Goal: Use online tool/utility: Utilize a website feature to perform a specific function

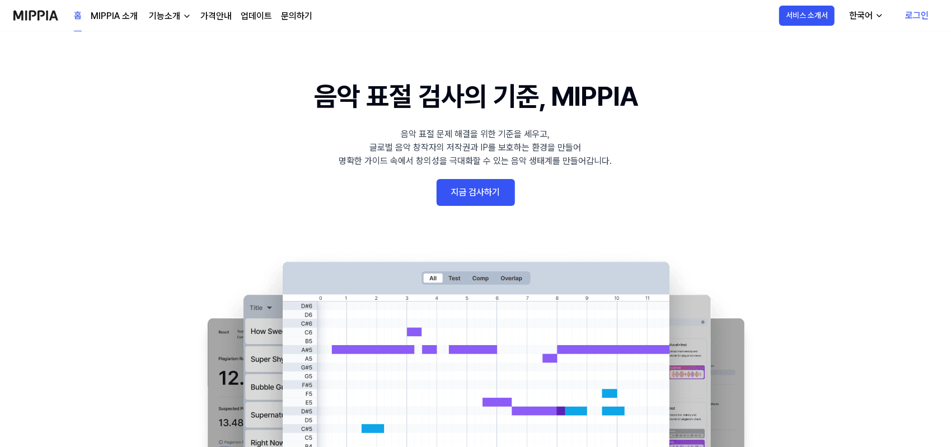
click at [487, 198] on link "지금 검사하기" at bounding box center [476, 192] width 78 height 27
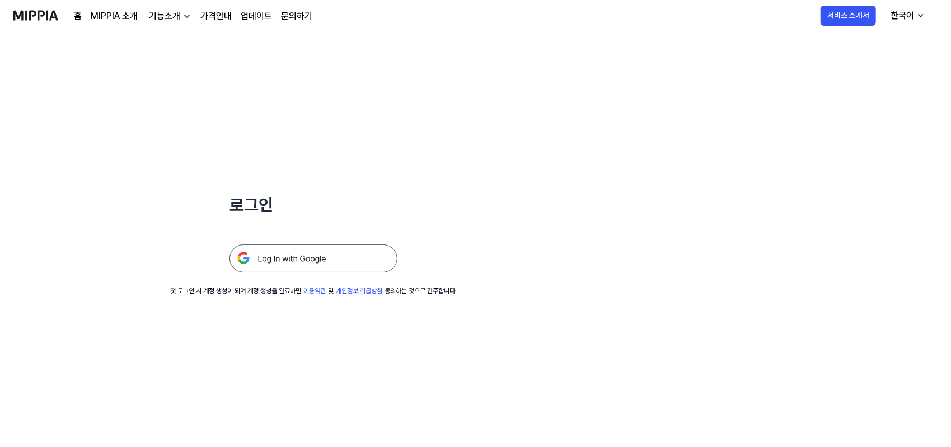
click at [359, 259] on img at bounding box center [313, 259] width 168 height 28
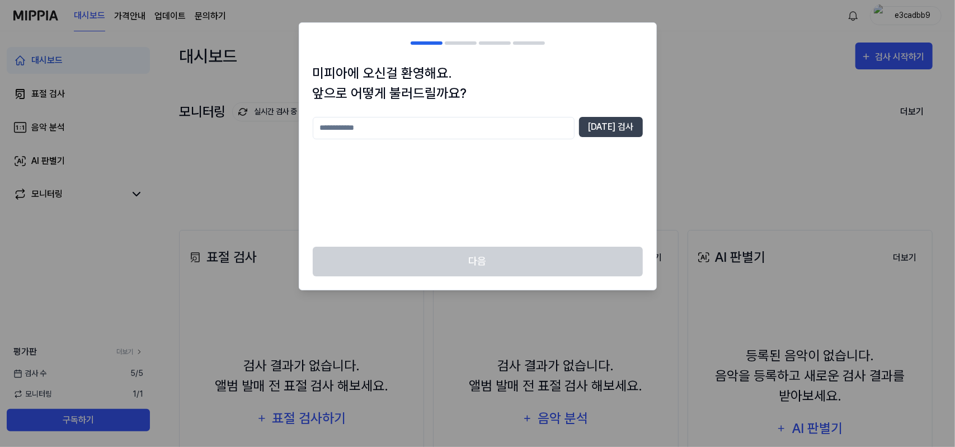
click at [463, 130] on input "text" at bounding box center [444, 128] width 262 height 22
type input "*"
type input "**"
click at [598, 129] on button "중복 검사" at bounding box center [611, 127] width 64 height 20
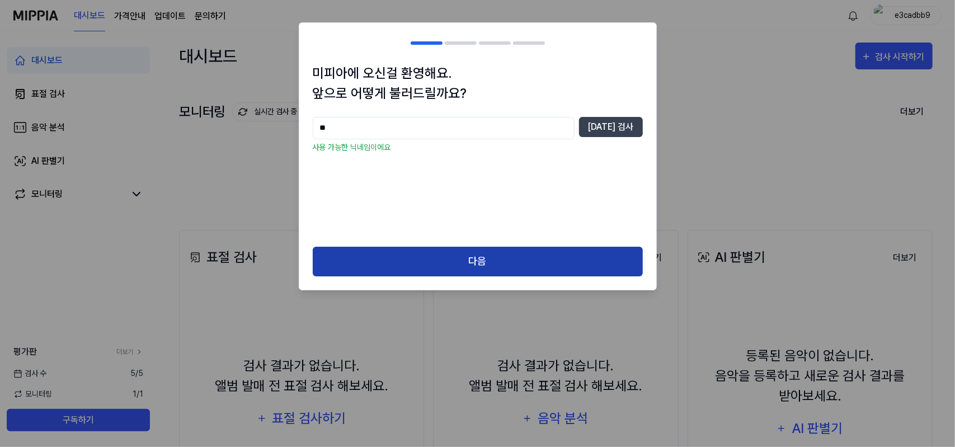
click at [516, 262] on button "다음" at bounding box center [478, 262] width 330 height 30
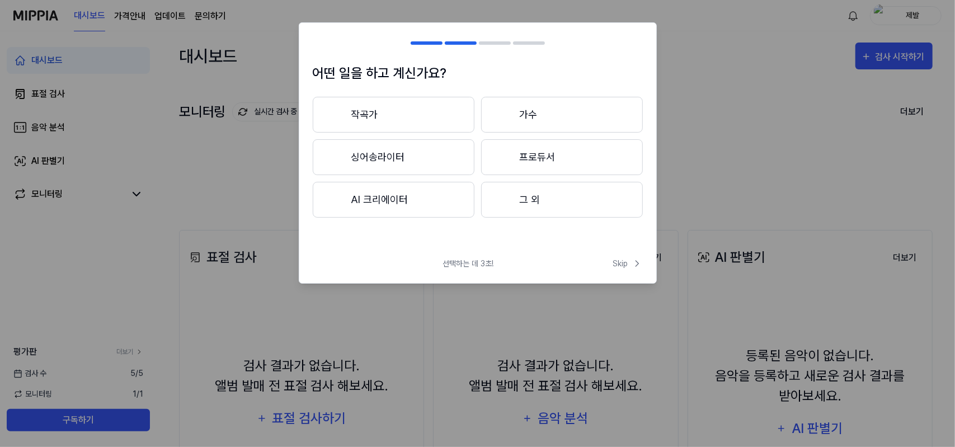
click at [551, 210] on button "그 외" at bounding box center [562, 200] width 162 height 36
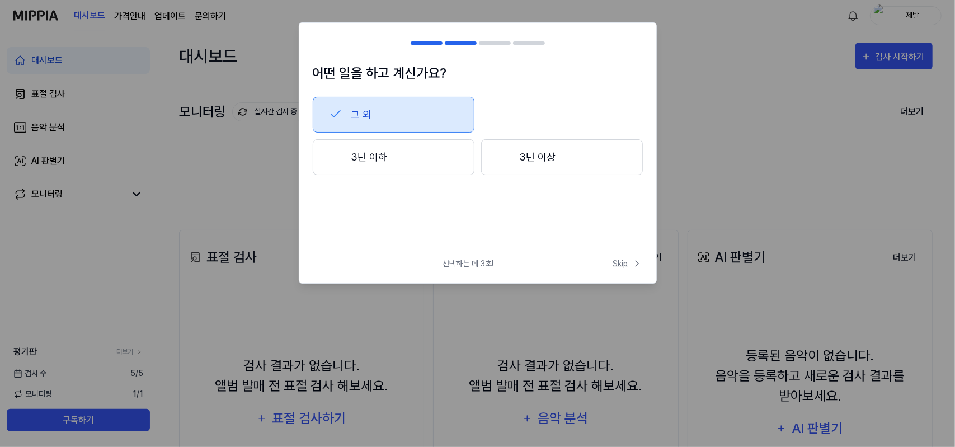
click at [621, 264] on span "Skip" at bounding box center [628, 264] width 30 height 12
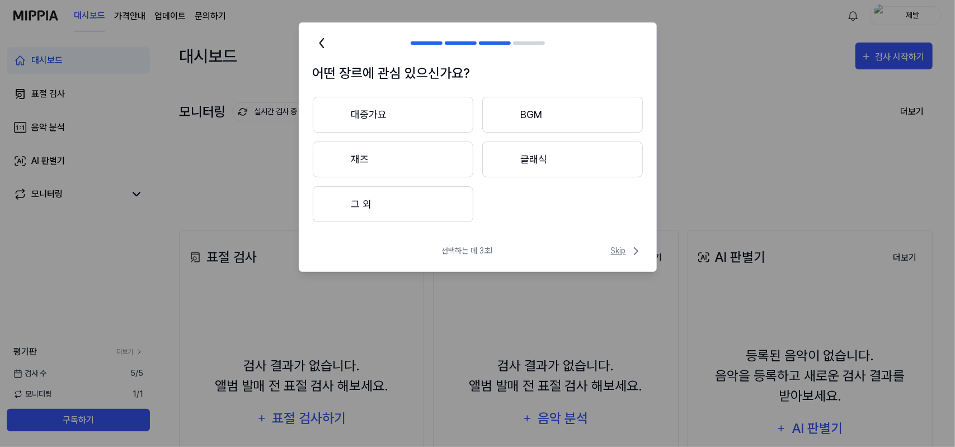
click at [613, 246] on span "Skip" at bounding box center [627, 251] width 32 height 13
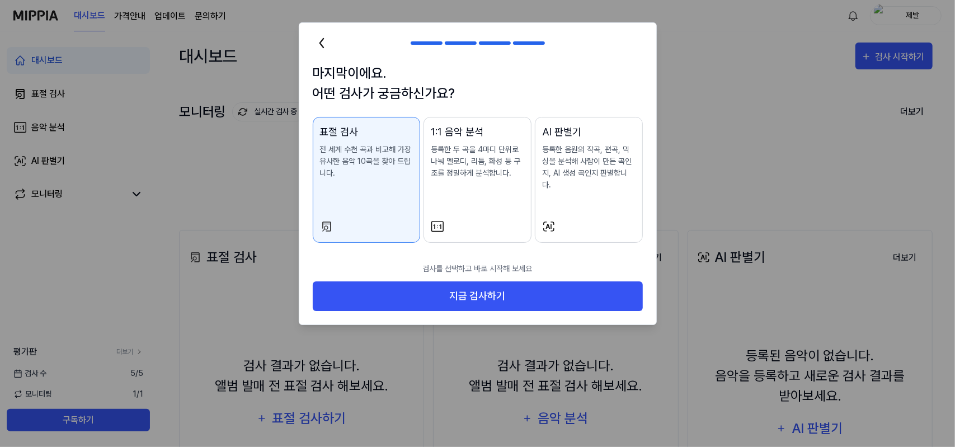
click at [617, 189] on div "AI 판별기 등록한 음원의 작곡, 편곡, 믹싱을 분석해 사람이 만든 곡인지, AI 생성 곡인지 판별합니다." at bounding box center [588, 168] width 93 height 89
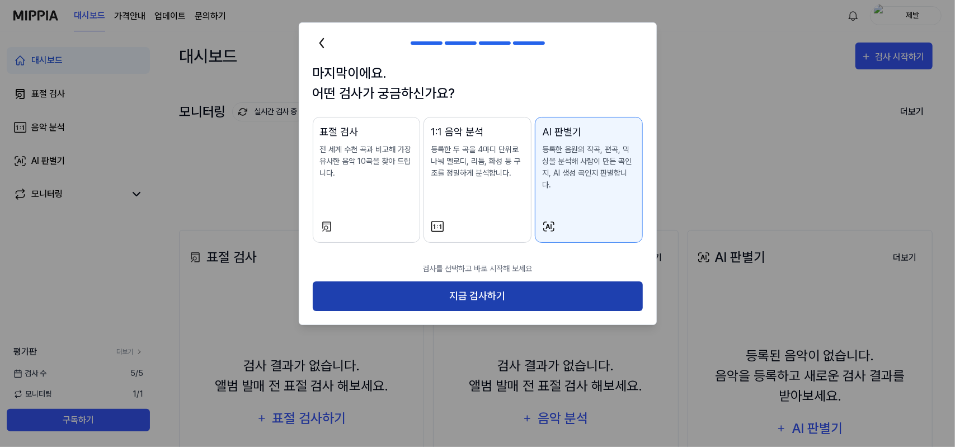
click at [569, 283] on button "지금 검사하기" at bounding box center [478, 297] width 330 height 30
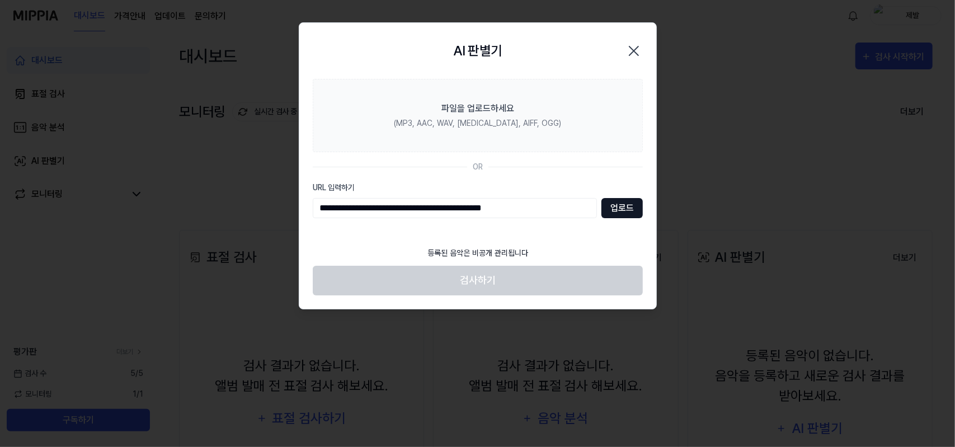
type input "**********"
click at [623, 207] on button "업로드" at bounding box center [622, 208] width 41 height 20
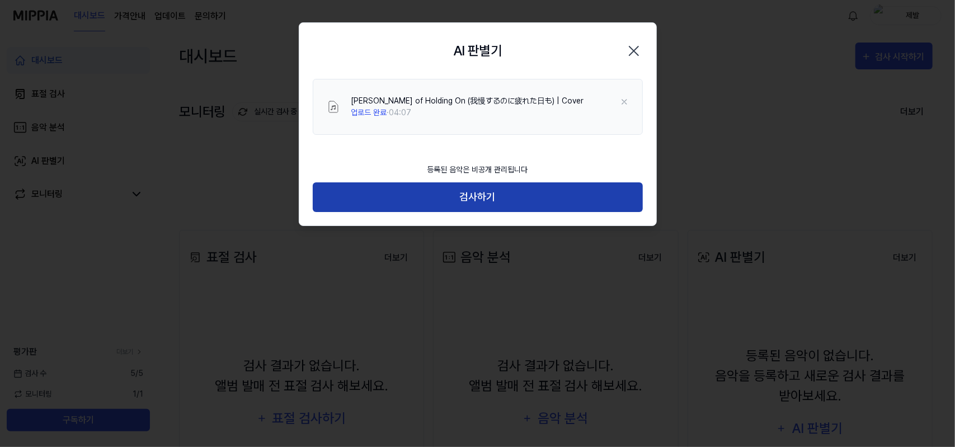
click at [603, 195] on button "검사하기" at bounding box center [478, 197] width 330 height 30
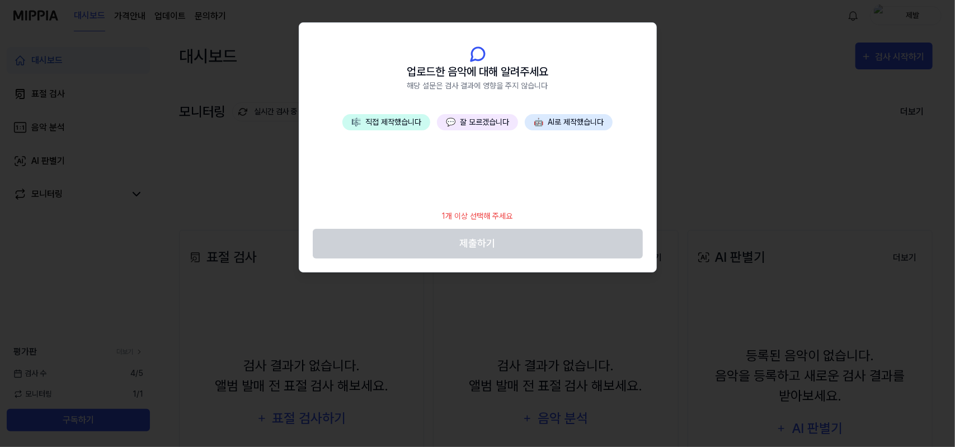
click at [512, 118] on button "💬 잘 모르겠습니다" at bounding box center [477, 122] width 81 height 16
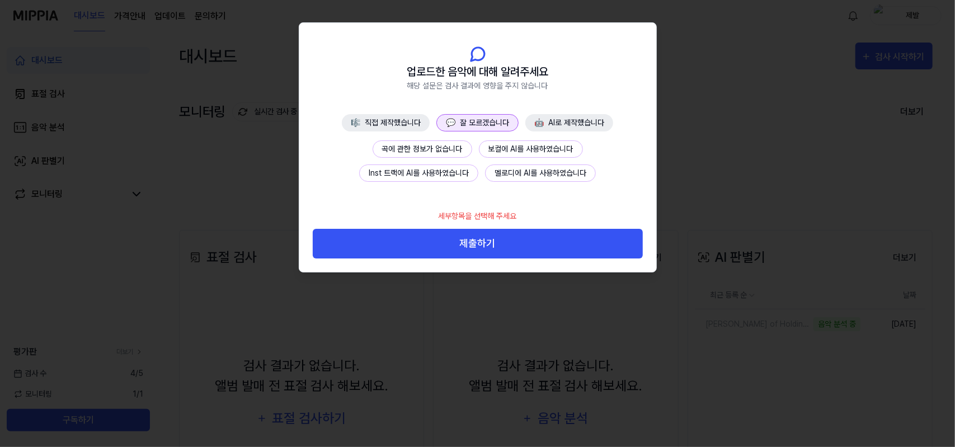
click at [457, 149] on button "곡에 관한 정보가 없습니다" at bounding box center [423, 148] width 100 height 17
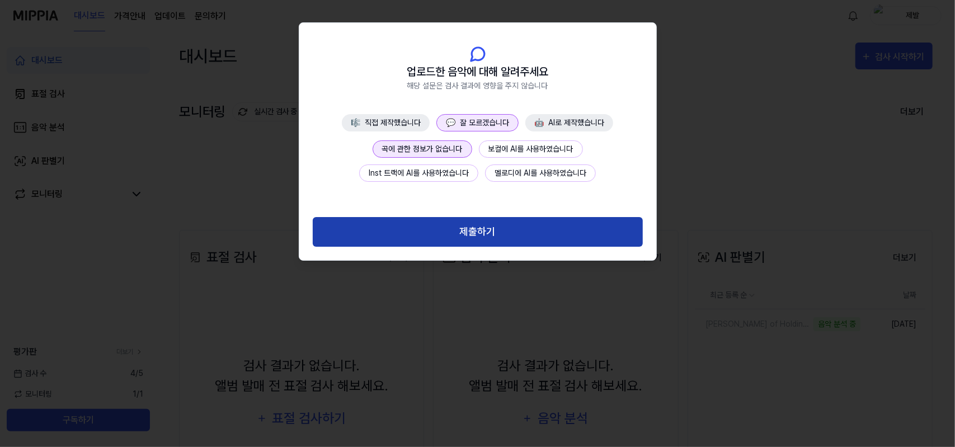
click at [559, 237] on button "제출하기" at bounding box center [478, 232] width 330 height 30
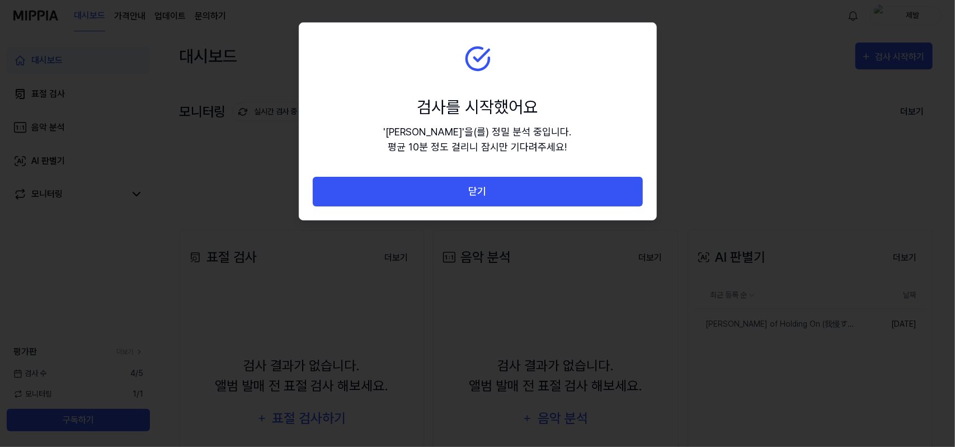
drag, startPoint x: 519, startPoint y: 184, endPoint x: 622, endPoint y: 148, distance: 108.8
click at [621, 148] on div "검사를 시작했어요 ' Sara - Tir... ' 을(를) 정밀 분석 중입니다. 평균 10분 정도 걸리니 잠시만 기다려주세요! 닫기" at bounding box center [477, 121] width 357 height 197
drag, startPoint x: 591, startPoint y: 142, endPoint x: 532, endPoint y: 135, distance: 59.1
click at [532, 135] on section "검사를 시작했어요 ' Sara - Tir... ' 을(를) 정밀 분석 중입니다. 평균 10분 정도 걸리니 잠시만 기다려주세요!" at bounding box center [477, 100] width 357 height 154
click at [532, 135] on div "' Sara - Tir... ' 을(를) 정밀 분석 중입니다. 평균 10분 정도 걸리니 잠시만 기다려주세요!" at bounding box center [478, 139] width 188 height 30
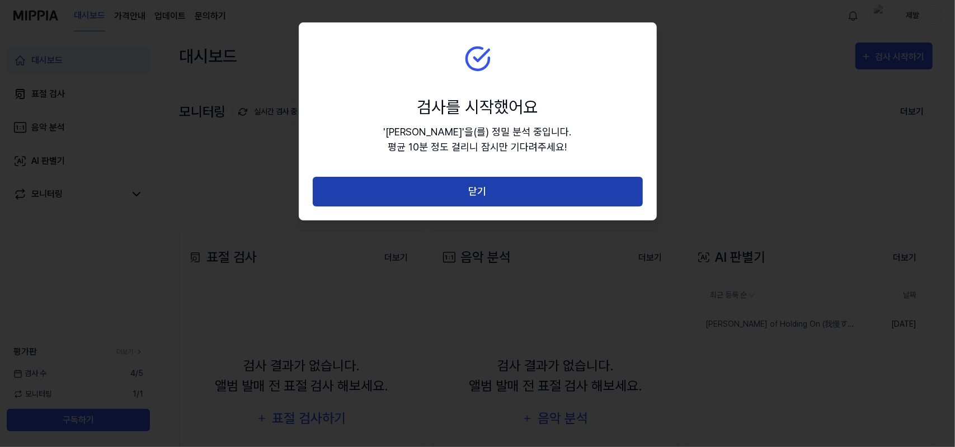
click at [519, 182] on button "닫기" at bounding box center [478, 192] width 330 height 30
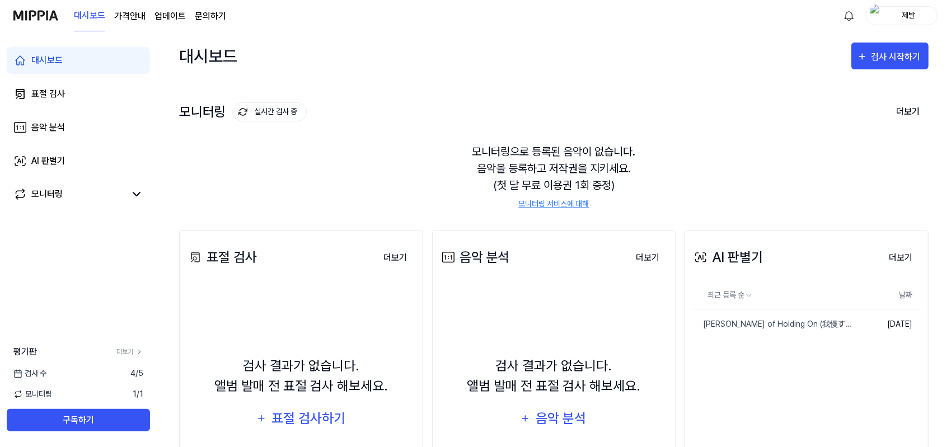
scroll to position [74, 0]
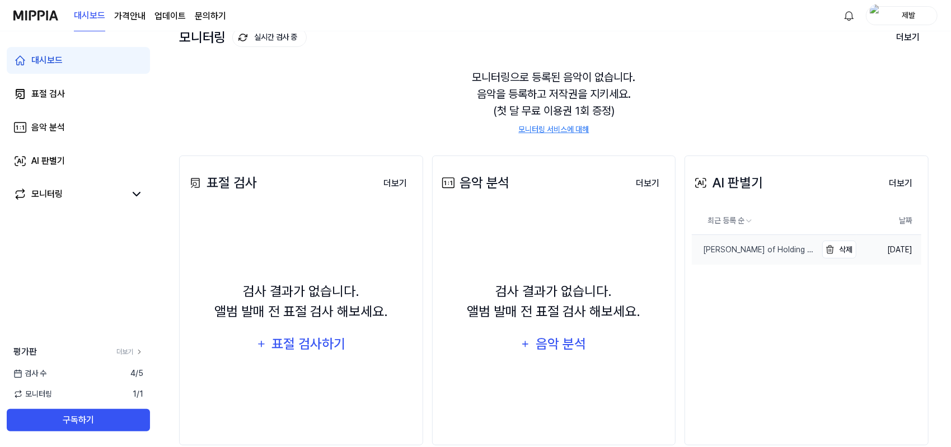
click at [778, 248] on div "Sara - Tired of Holding On (我慢するのに疲れた日も) | Cover" at bounding box center [754, 250] width 124 height 12
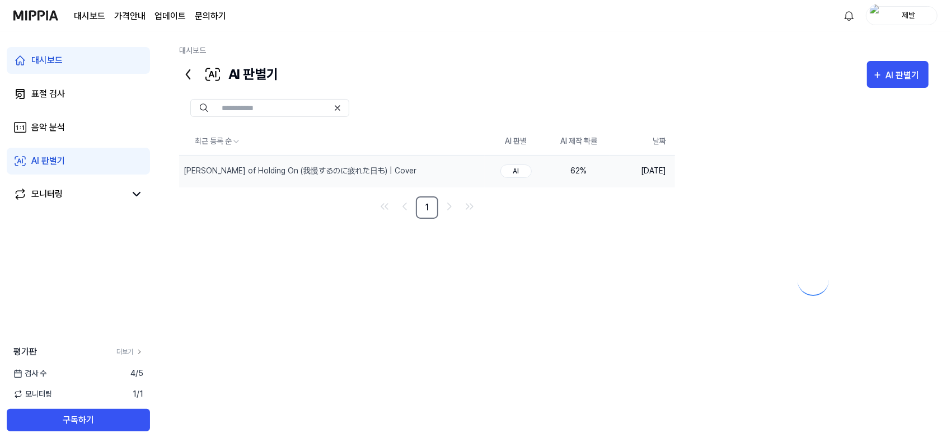
scroll to position [0, 0]
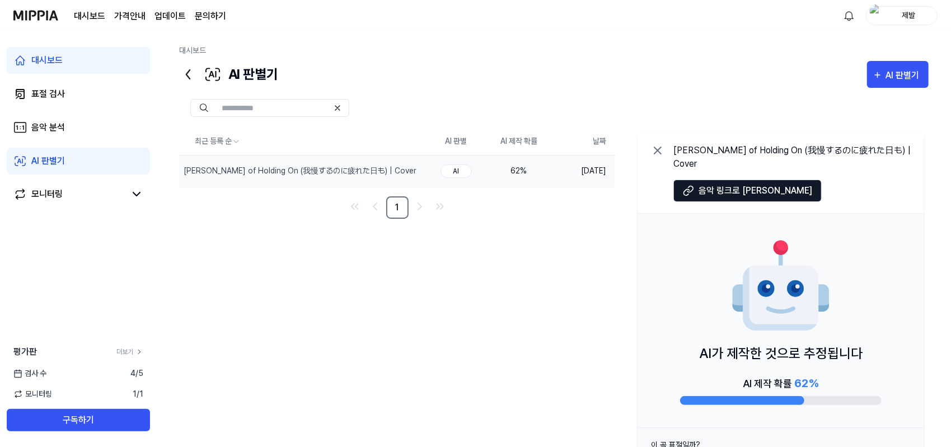
click at [500, 170] on div "62 %" at bounding box center [518, 171] width 45 height 12
click at [888, 80] on div "AI 판별기" at bounding box center [904, 75] width 37 height 15
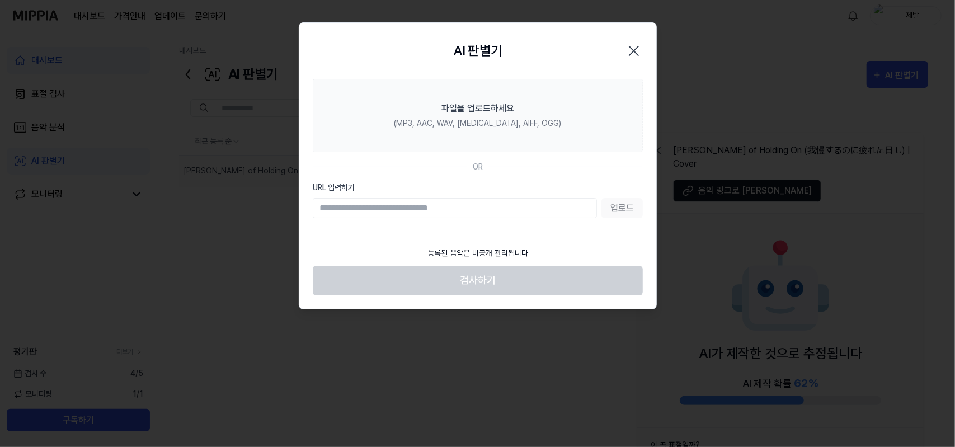
click at [838, 121] on div at bounding box center [477, 223] width 955 height 447
click at [440, 200] on input "URL 입력하기" at bounding box center [455, 208] width 284 height 20
paste input "**********"
type input "**********"
click at [621, 209] on button "업로드" at bounding box center [622, 208] width 41 height 20
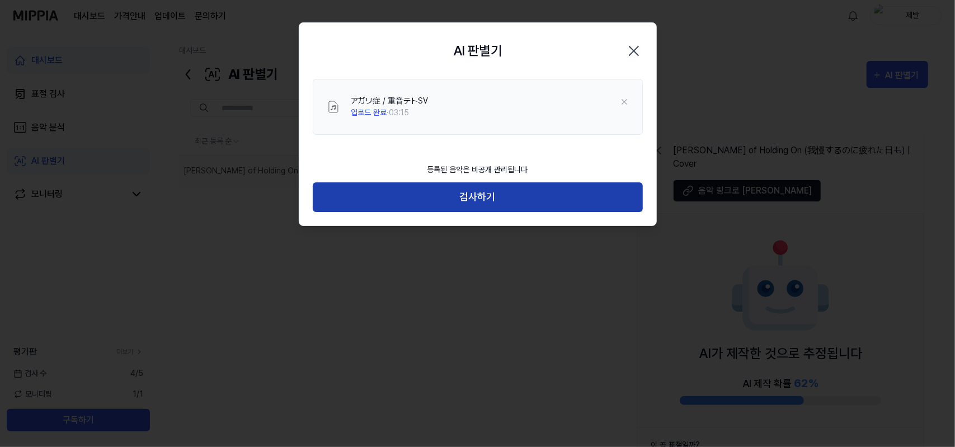
click at [498, 194] on button "검사하기" at bounding box center [478, 197] width 330 height 30
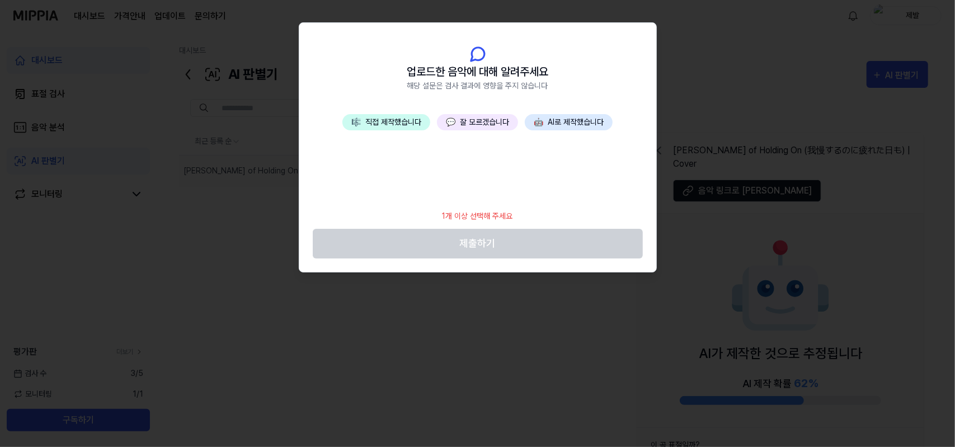
click at [498, 120] on button "💬 잘 모르겠습니다" at bounding box center [477, 122] width 81 height 16
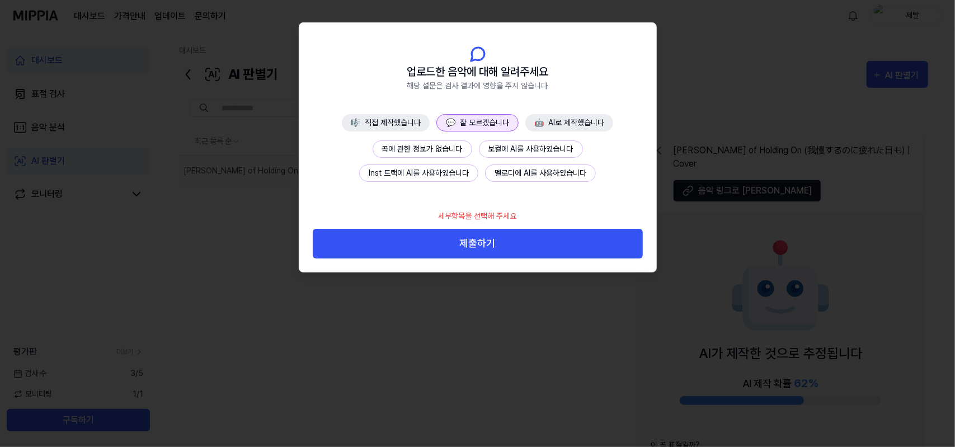
click at [421, 144] on button "곡에 관한 정보가 없습니다" at bounding box center [423, 148] width 100 height 17
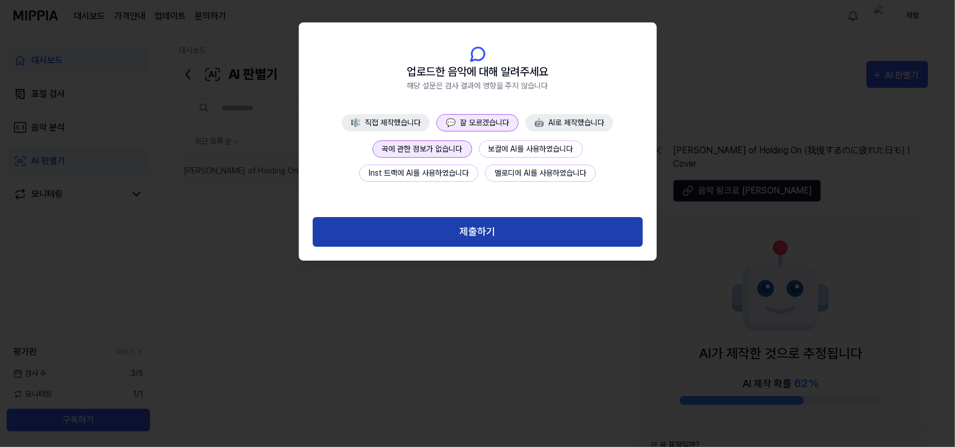
click at [479, 230] on button "제출하기" at bounding box center [478, 232] width 330 height 30
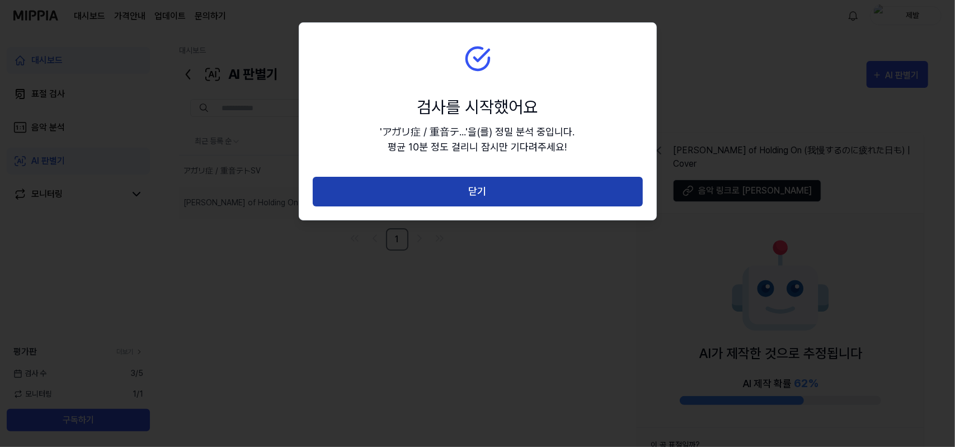
click at [500, 203] on button "닫기" at bounding box center [478, 192] width 330 height 30
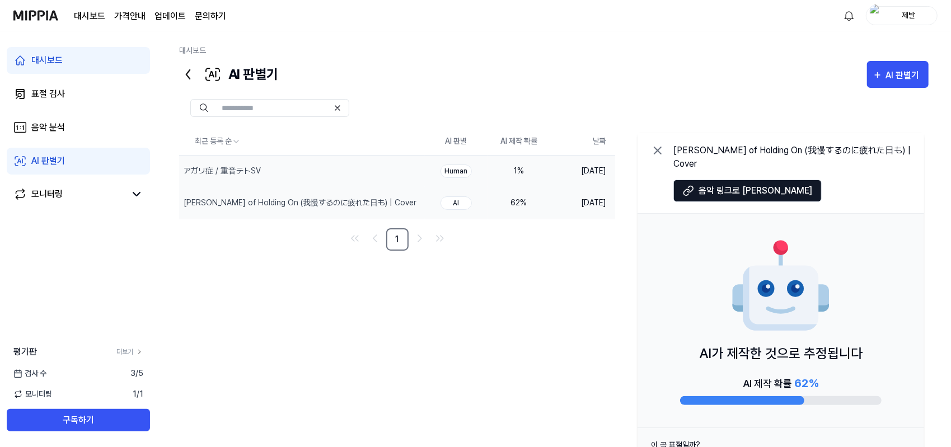
click at [537, 170] on div "1 %" at bounding box center [518, 171] width 45 height 12
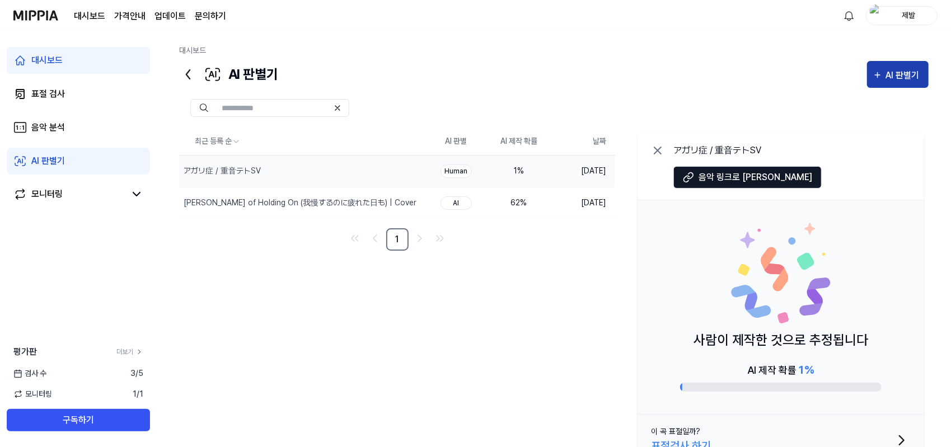
click at [895, 80] on div "AI 판별기" at bounding box center [904, 75] width 37 height 15
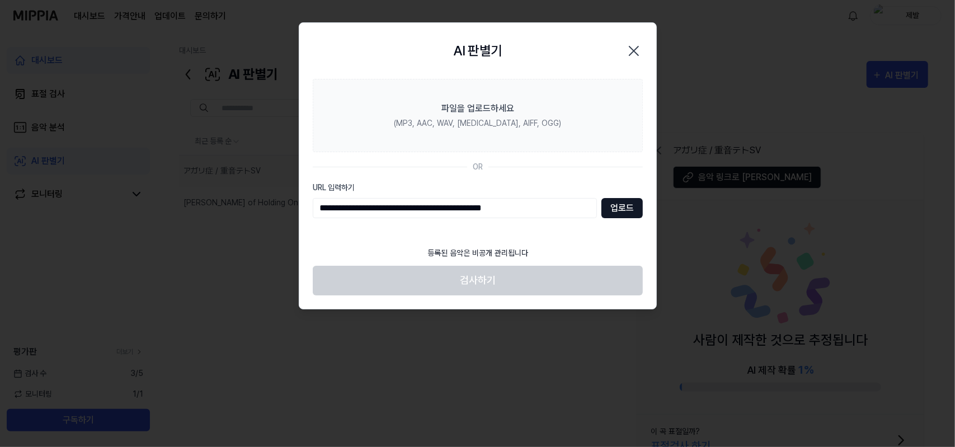
type input "**********"
click at [630, 203] on button "업로드" at bounding box center [622, 208] width 41 height 20
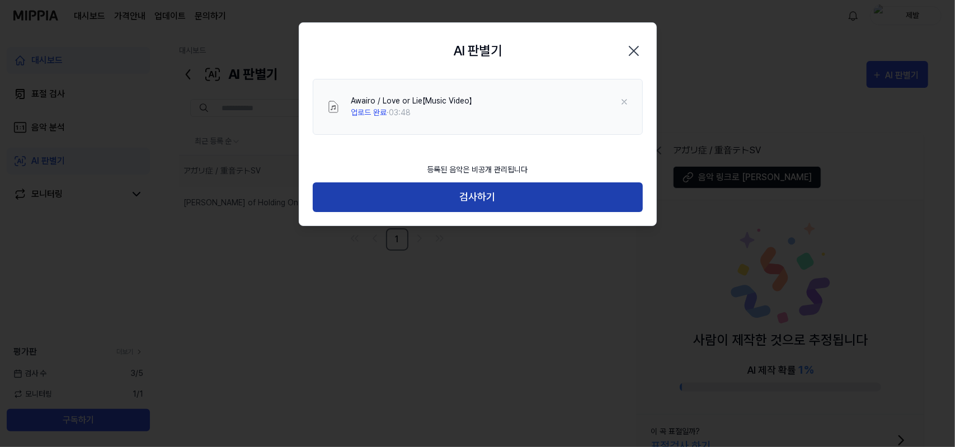
click at [475, 191] on button "검사하기" at bounding box center [478, 197] width 330 height 30
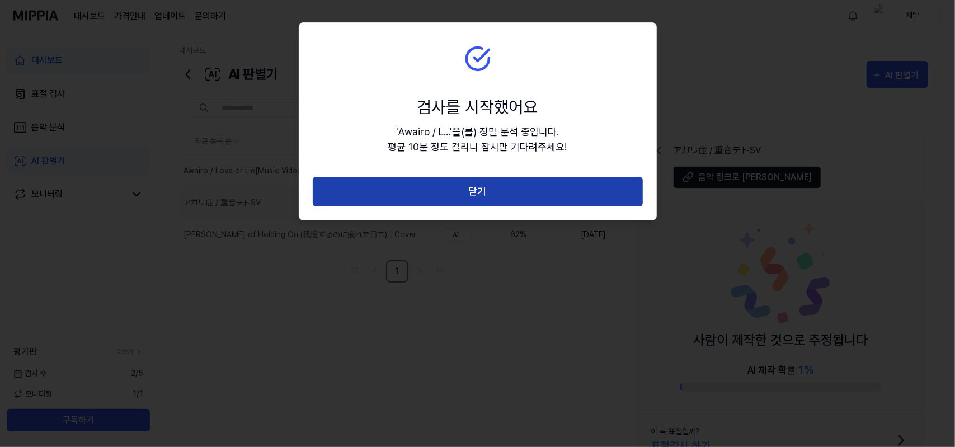
click at [416, 198] on button "닫기" at bounding box center [478, 192] width 330 height 30
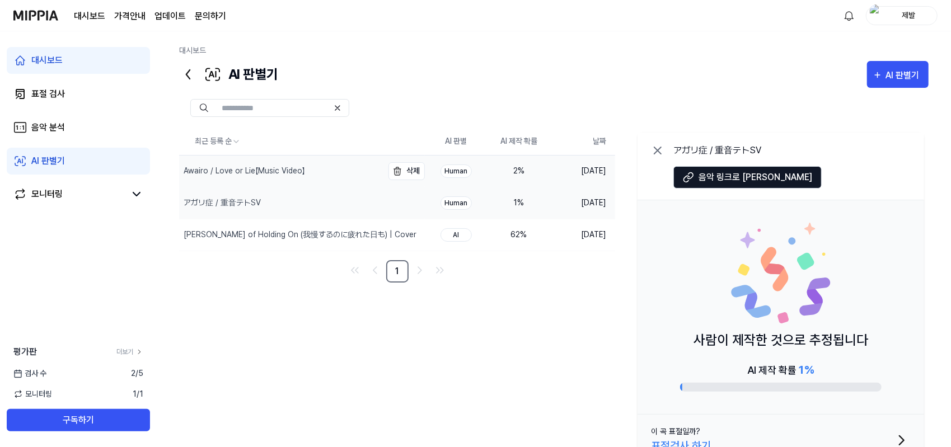
click at [353, 174] on div "Awairo / Love or Lie【Music Video】" at bounding box center [281, 171] width 204 height 31
click at [518, 231] on div "62 %" at bounding box center [518, 235] width 45 height 12
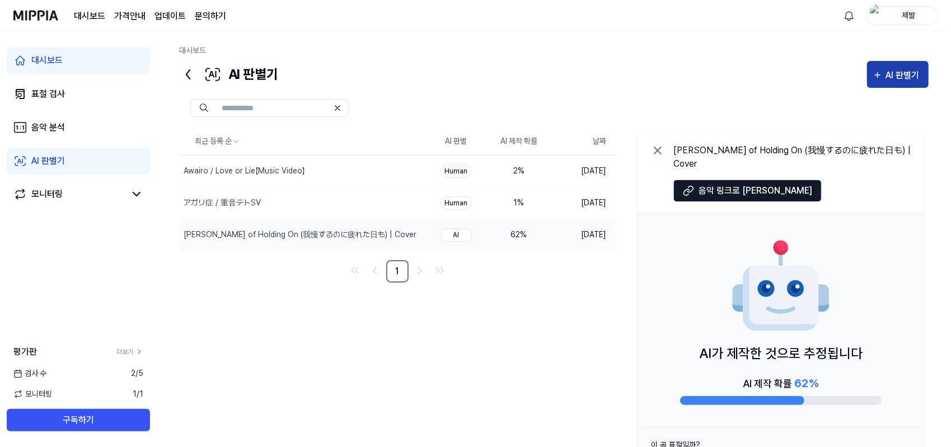
click at [881, 72] on icon "button" at bounding box center [877, 74] width 10 height 13
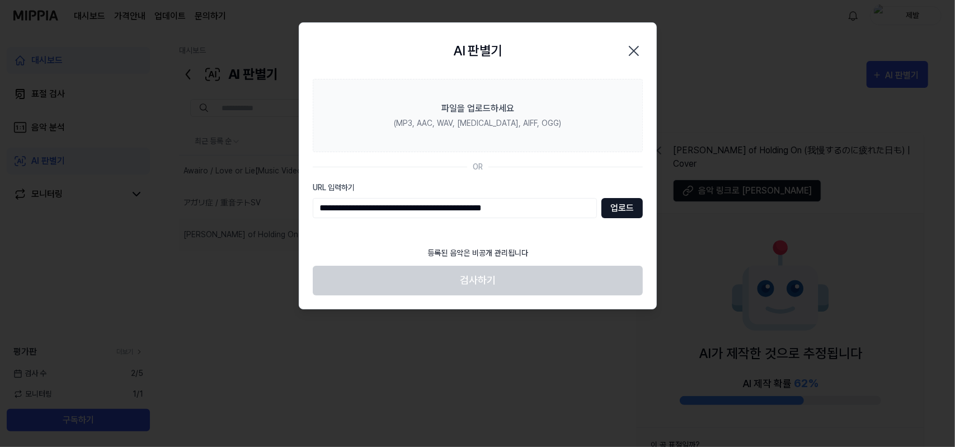
type input "**********"
click at [626, 202] on button "업로드" at bounding box center [622, 208] width 41 height 20
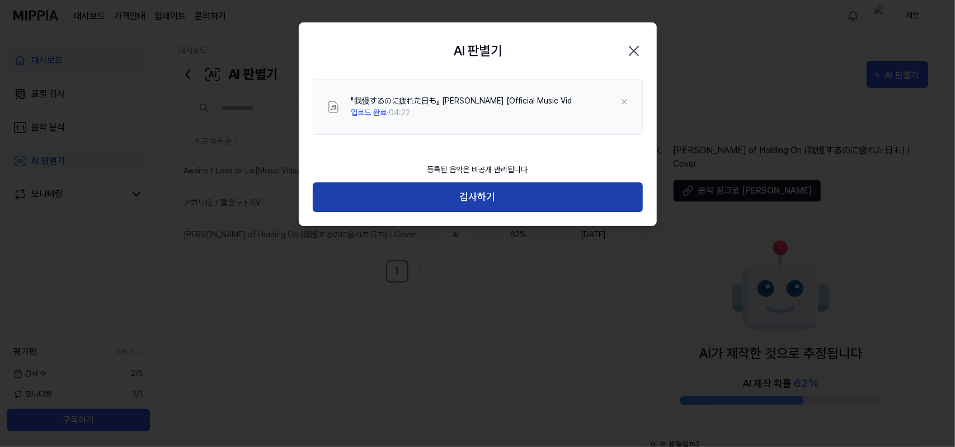
click at [500, 191] on button "검사하기" at bounding box center [478, 197] width 330 height 30
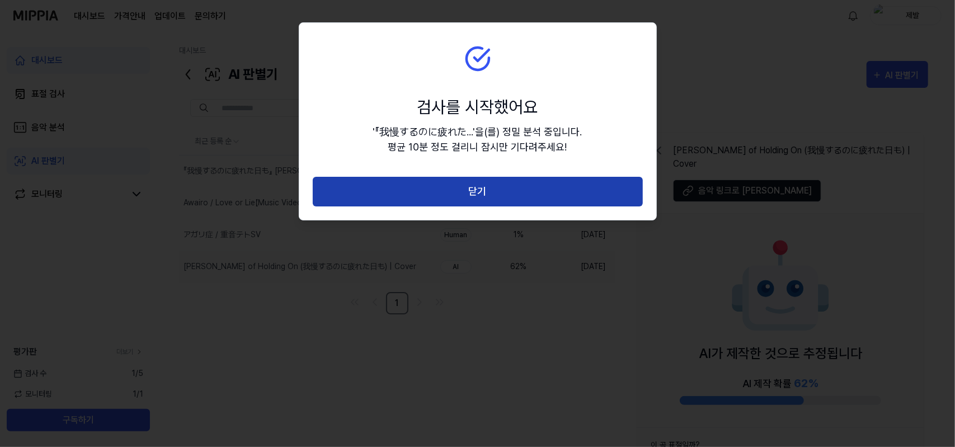
click at [556, 190] on button "닫기" at bounding box center [478, 192] width 330 height 30
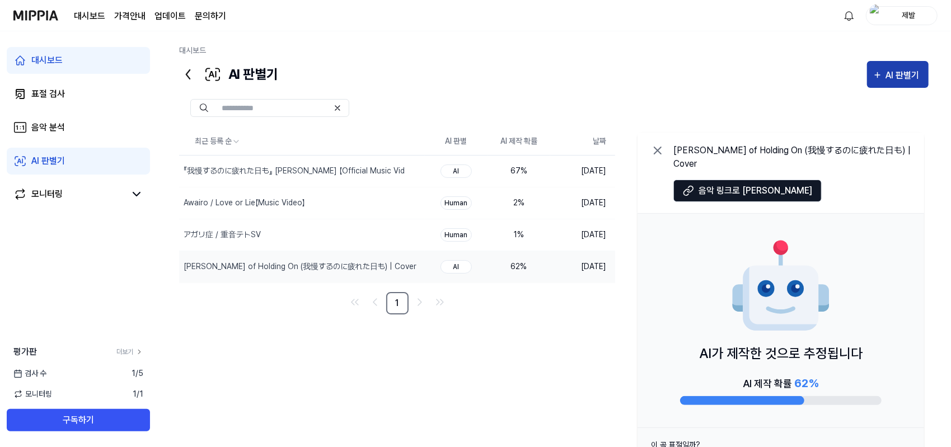
click at [891, 77] on div "AI 판별기" at bounding box center [904, 75] width 37 height 15
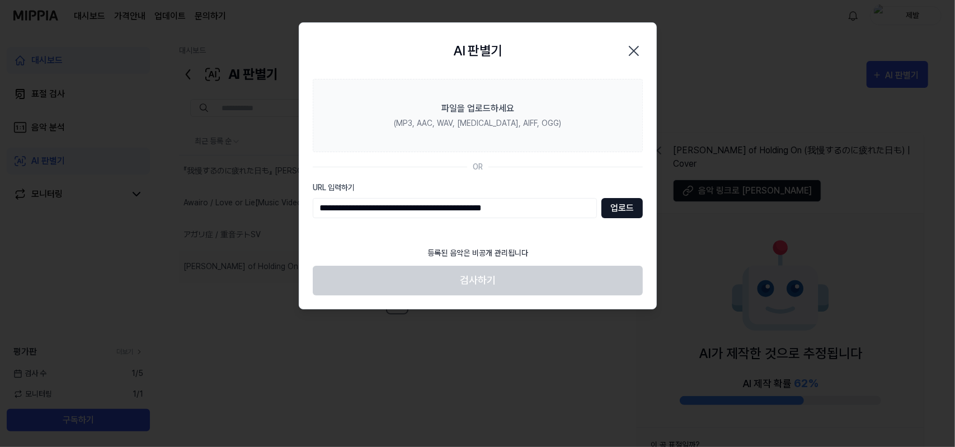
type input "**********"
click at [624, 205] on button "업로드" at bounding box center [622, 208] width 41 height 20
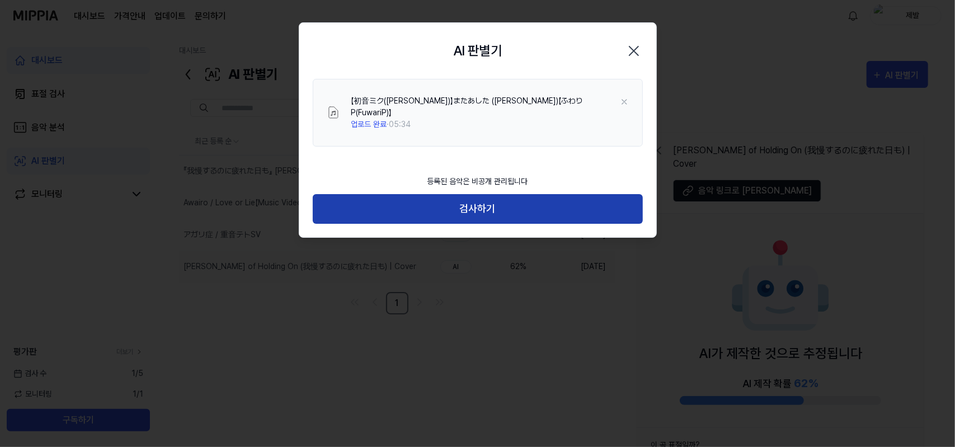
click at [531, 194] on button "검사하기" at bounding box center [478, 209] width 330 height 30
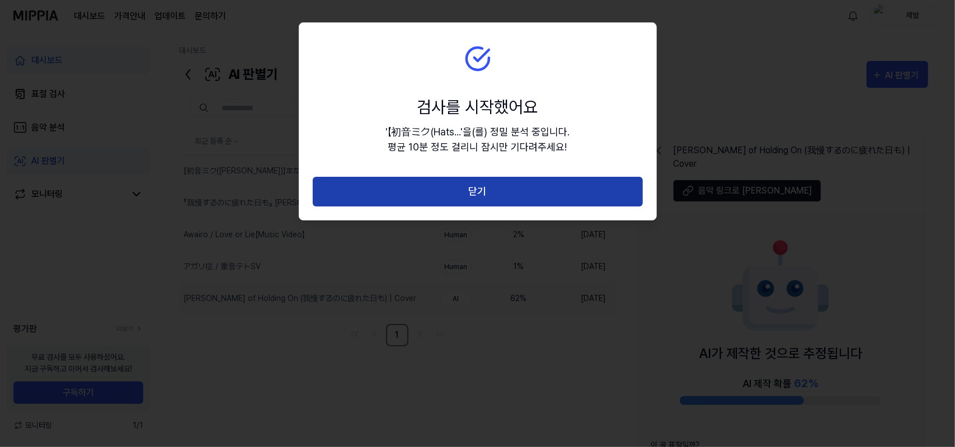
click at [507, 187] on button "닫기" at bounding box center [478, 192] width 330 height 30
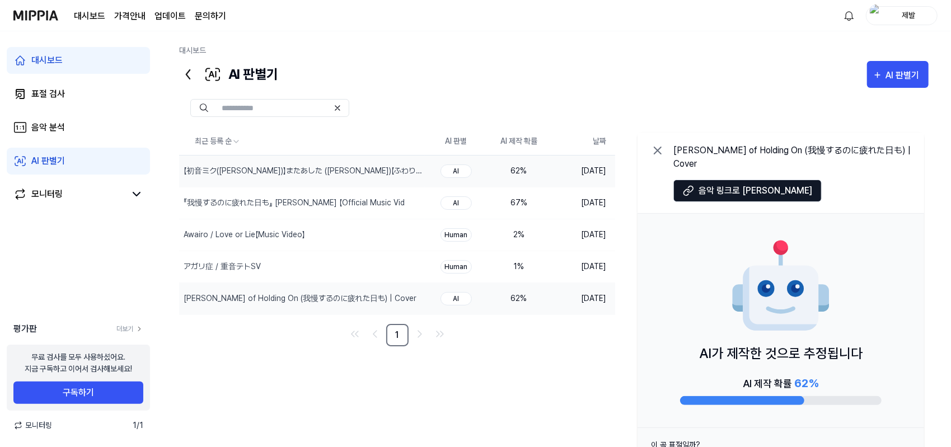
click at [533, 169] on div "62 %" at bounding box center [518, 171] width 45 height 12
click at [528, 172] on div "62 %" at bounding box center [518, 171] width 45 height 12
click at [529, 195] on td "67 %" at bounding box center [518, 203] width 63 height 32
click at [537, 171] on div "62 %" at bounding box center [518, 171] width 45 height 12
click at [539, 190] on td "67 %" at bounding box center [518, 203] width 63 height 32
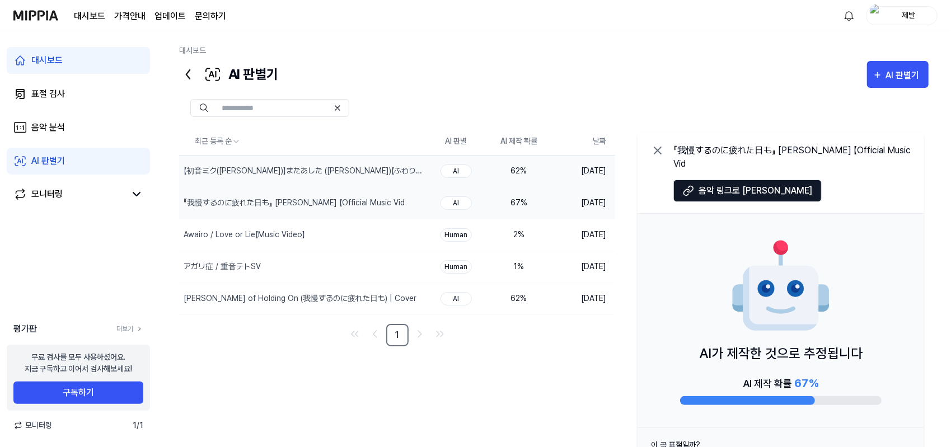
click at [552, 166] on td "2025.09.02." at bounding box center [582, 171] width 65 height 32
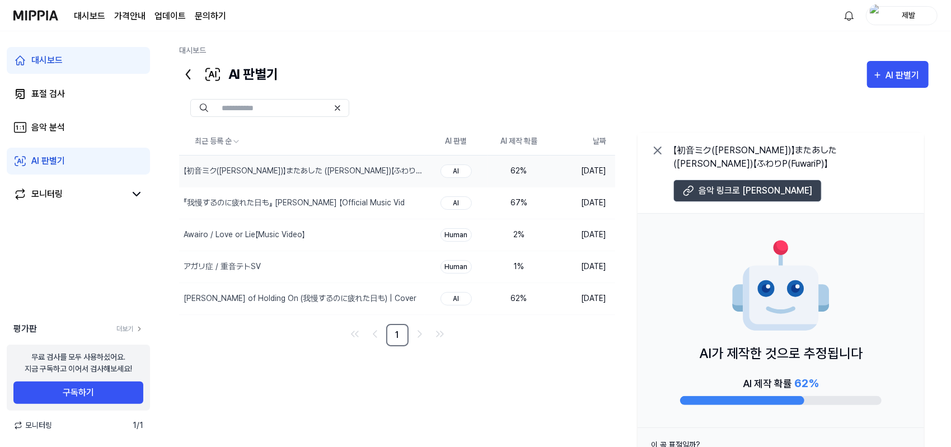
click at [728, 192] on span "음악 링크로 이동" at bounding box center [755, 190] width 114 height 13
